Goal: Task Accomplishment & Management: Complete application form

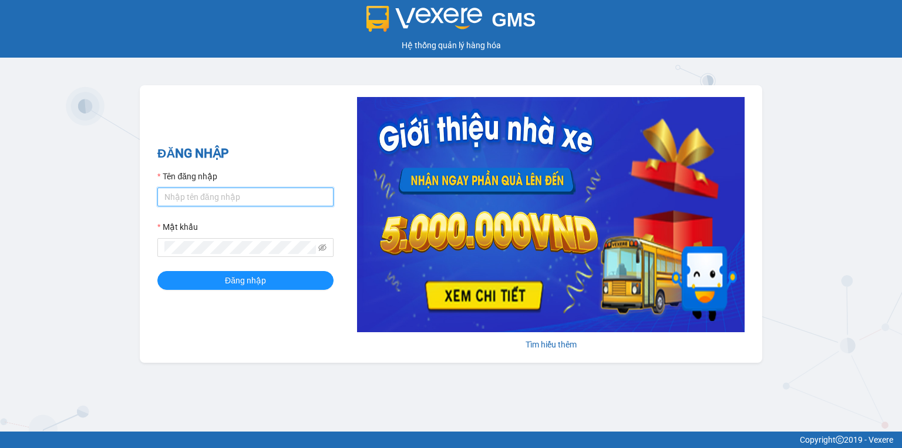
drag, startPoint x: 166, startPoint y: 196, endPoint x: 171, endPoint y: 202, distance: 7.9
click at [166, 196] on input "Tên đăng nhập" at bounding box center [245, 196] width 176 height 19
type input "trang.nhuquynh"
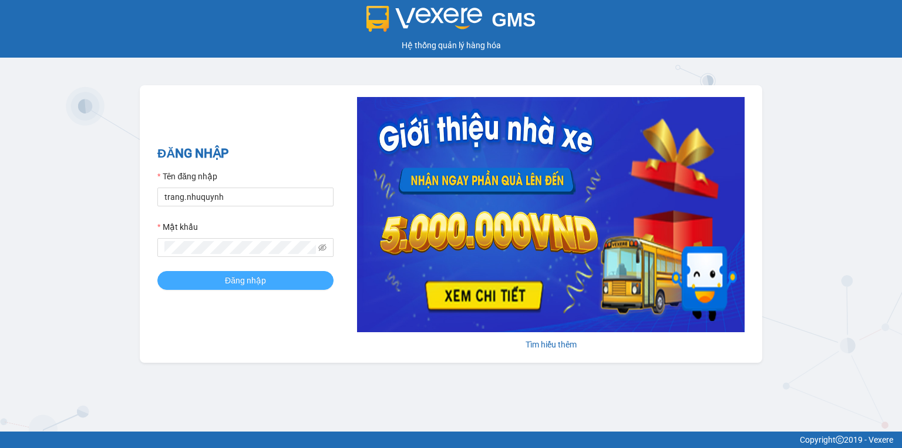
click at [220, 271] on button "Đăng nhập" at bounding box center [245, 280] width 176 height 19
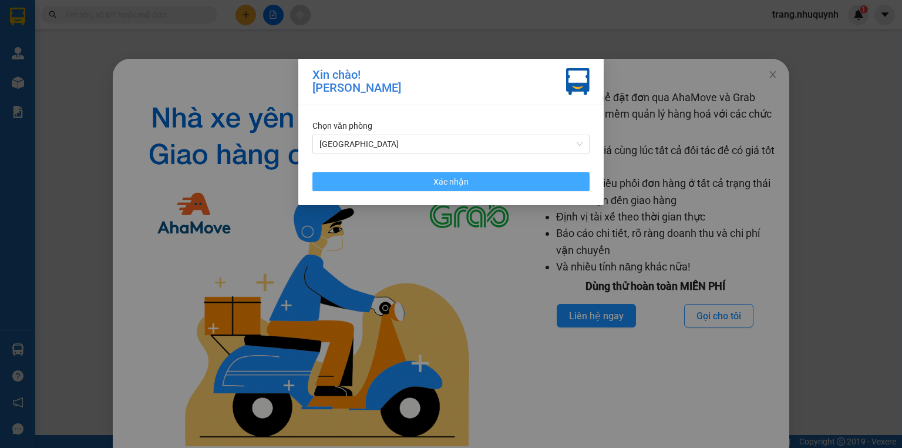
click at [448, 186] on span "Xác nhận" at bounding box center [451, 181] width 35 height 13
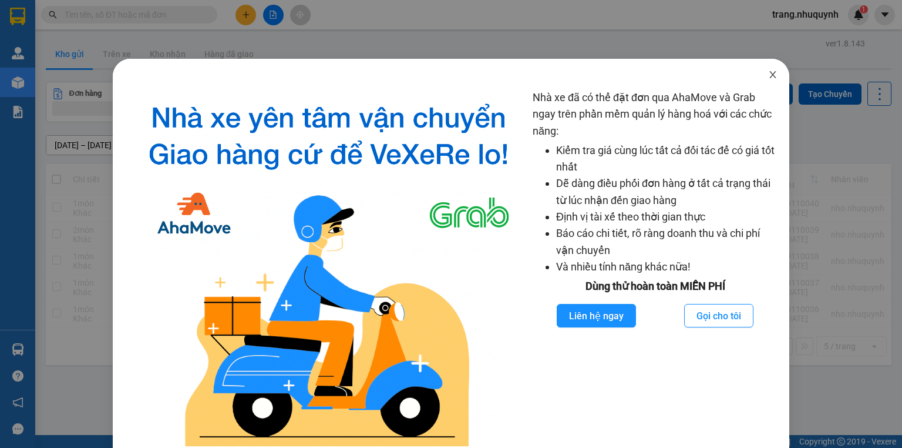
click at [768, 71] on icon "close" at bounding box center [772, 74] width 9 height 9
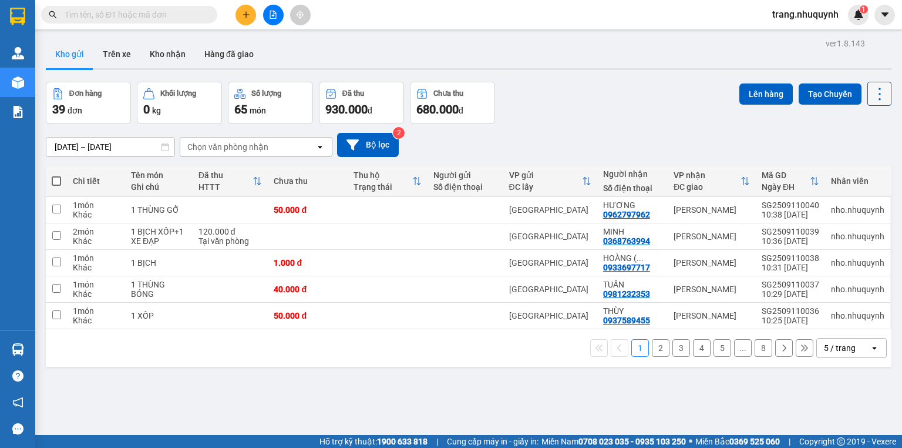
click at [872, 90] on icon at bounding box center [880, 94] width 16 height 16
click at [841, 160] on li "Làm mới" at bounding box center [851, 167] width 88 height 21
click at [872, 97] on icon at bounding box center [880, 94] width 16 height 16
click at [848, 165] on span "Làm mới" at bounding box center [856, 168] width 32 height 12
click at [818, 212] on icon at bounding box center [822, 210] width 8 height 8
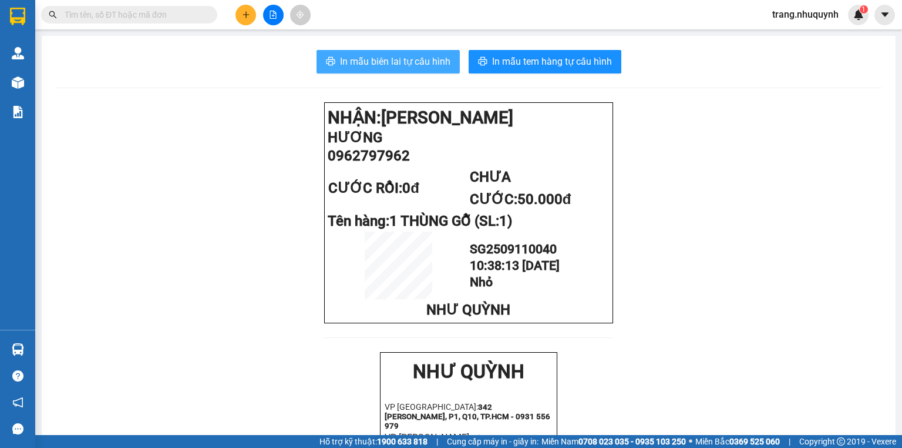
click at [361, 67] on span "In mẫu biên lai tự cấu hình" at bounding box center [395, 61] width 110 height 15
click at [243, 15] on icon "plus" at bounding box center [246, 15] width 8 height 8
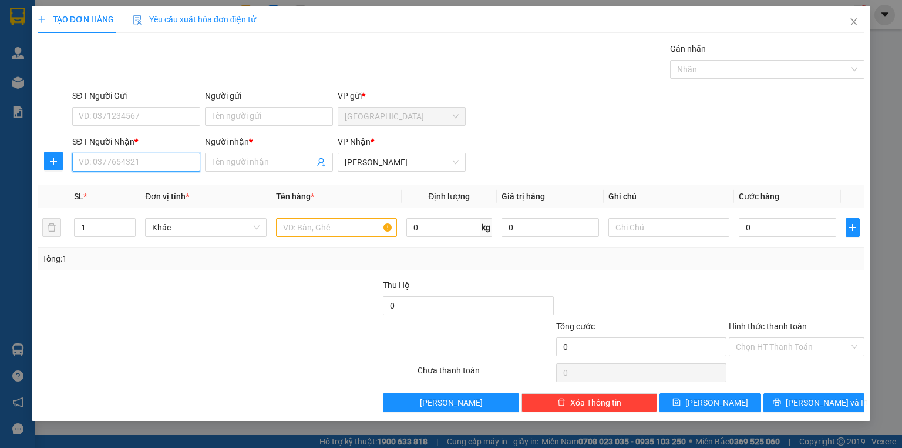
click at [152, 157] on input "SĐT Người Nhận *" at bounding box center [136, 162] width 128 height 19
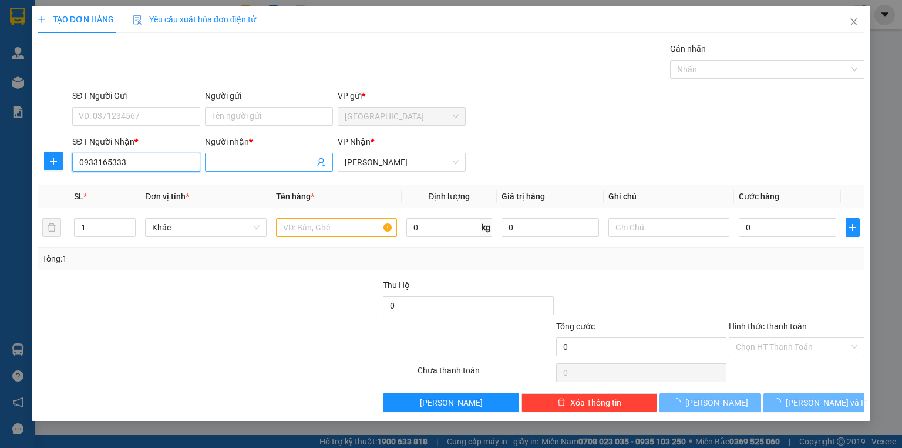
type input "0933165333"
click at [245, 158] on input "Người nhận *" at bounding box center [263, 162] width 102 height 13
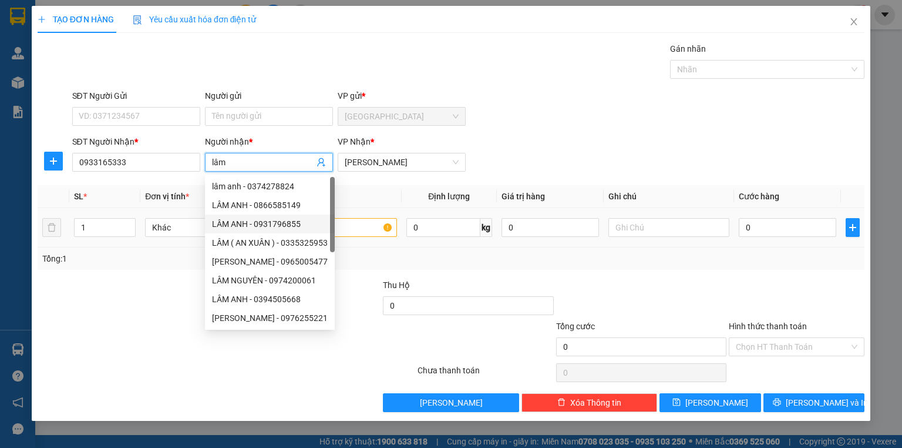
type input "lâm"
click at [351, 227] on input "text" at bounding box center [336, 227] width 121 height 19
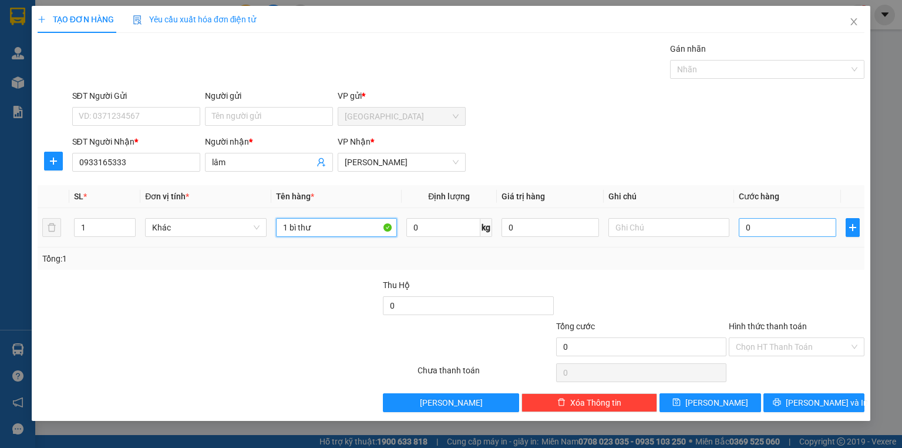
type input "1 bì thư"
click at [790, 230] on input "0" at bounding box center [788, 227] width 98 height 19
type input "2"
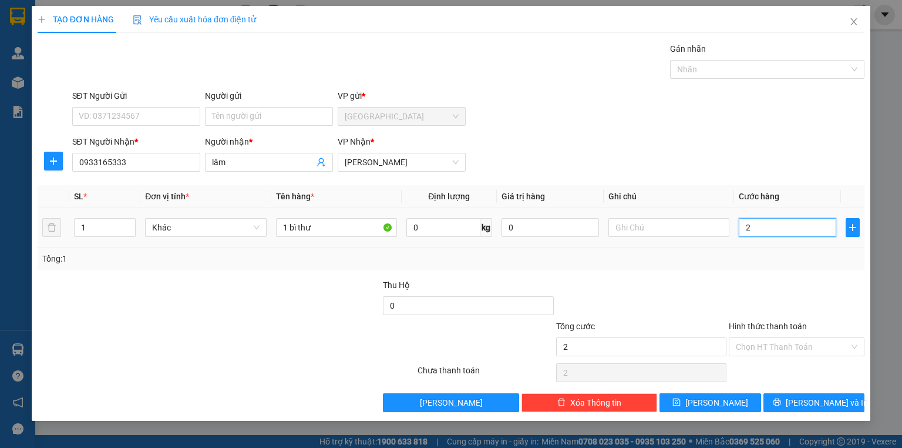
type input "20"
type input "200"
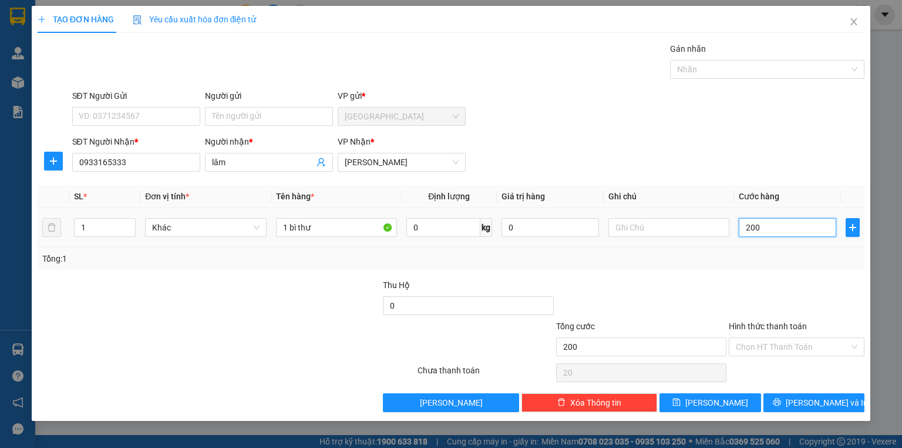
type input "200"
type input "2.000"
type input "20.000"
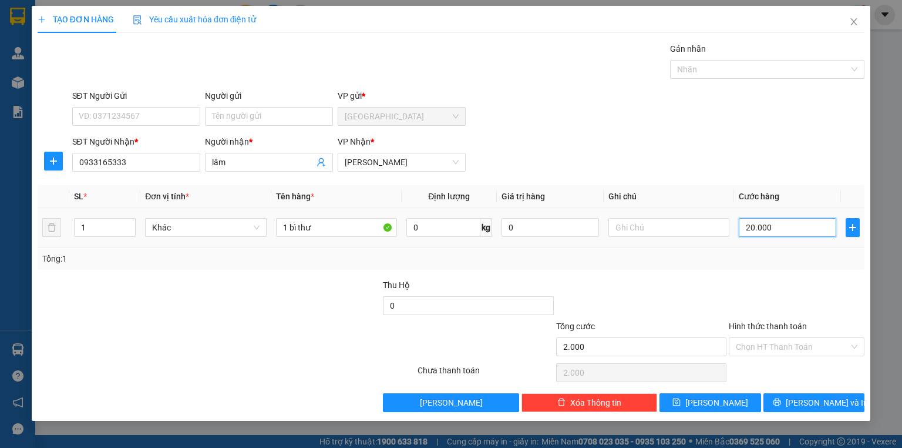
type input "20.000"
click at [783, 345] on input "Hình thức thanh toán" at bounding box center [792, 347] width 113 height 18
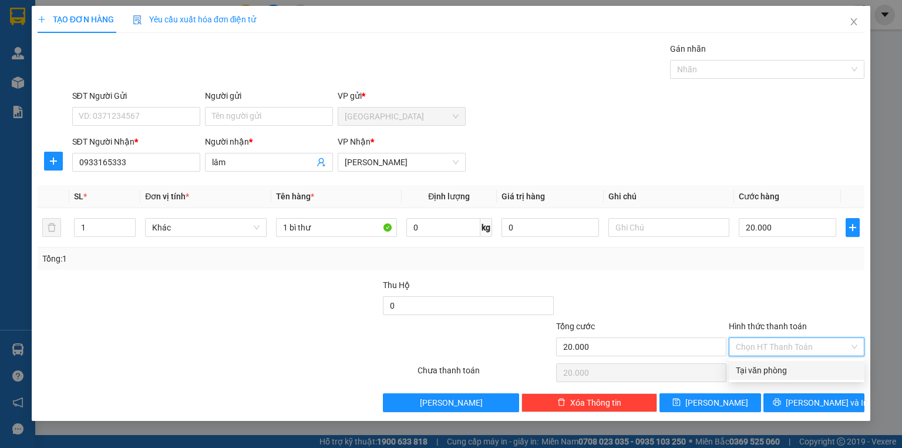
click at [788, 369] on div "Tại văn phòng" at bounding box center [797, 370] width 122 height 13
type input "0"
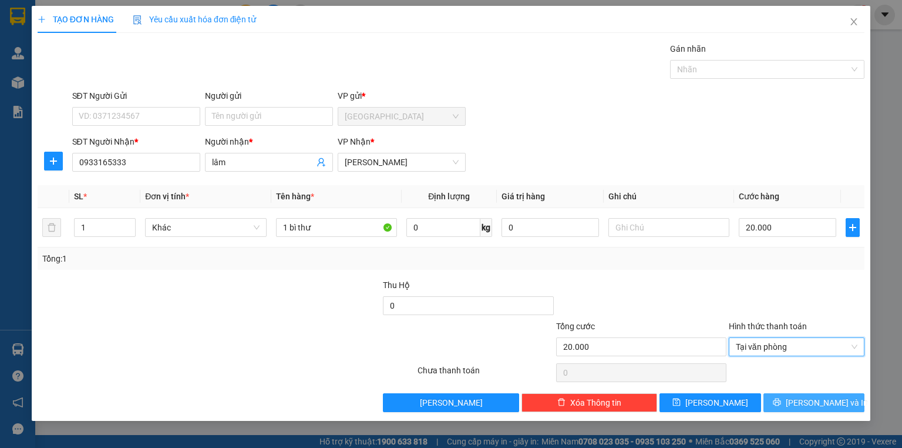
click at [804, 404] on button "[PERSON_NAME] và In" at bounding box center [815, 402] width 102 height 19
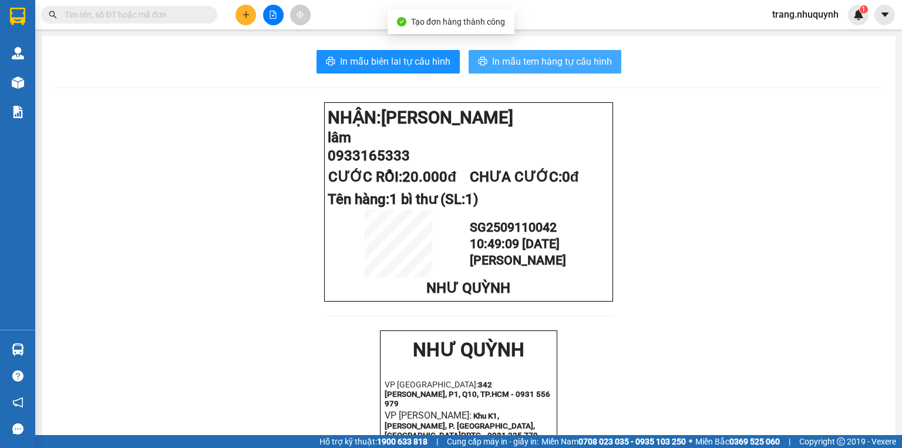
click at [550, 60] on span "In mẫu tem hàng tự cấu hình" at bounding box center [552, 61] width 120 height 15
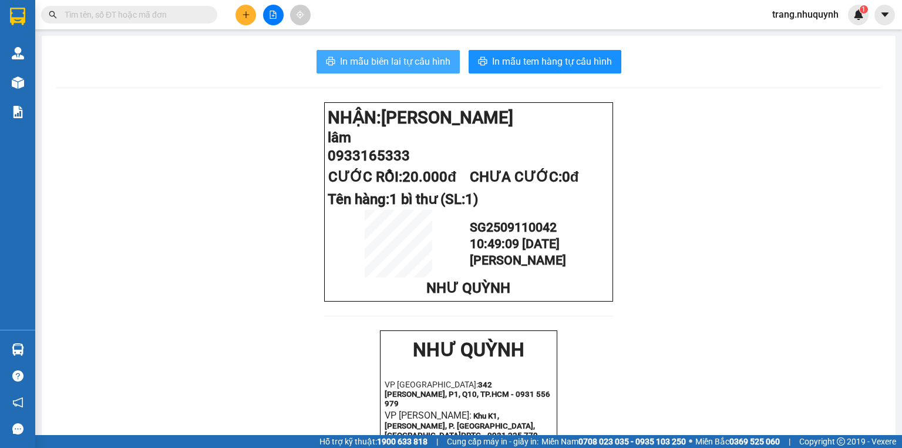
click at [409, 56] on span "In mẫu biên lai tự cấu hình" at bounding box center [395, 61] width 110 height 15
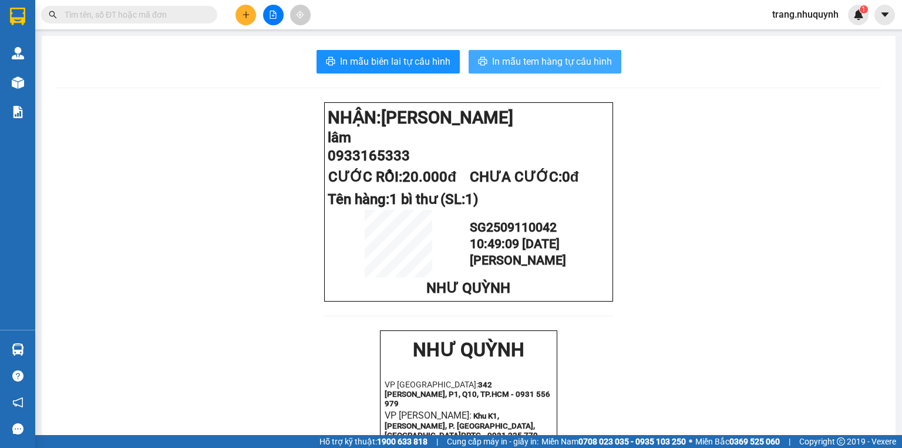
click at [543, 61] on span "In mẫu tem hàng tự cấu hình" at bounding box center [552, 61] width 120 height 15
